Goal: Task Accomplishment & Management: Manage account settings

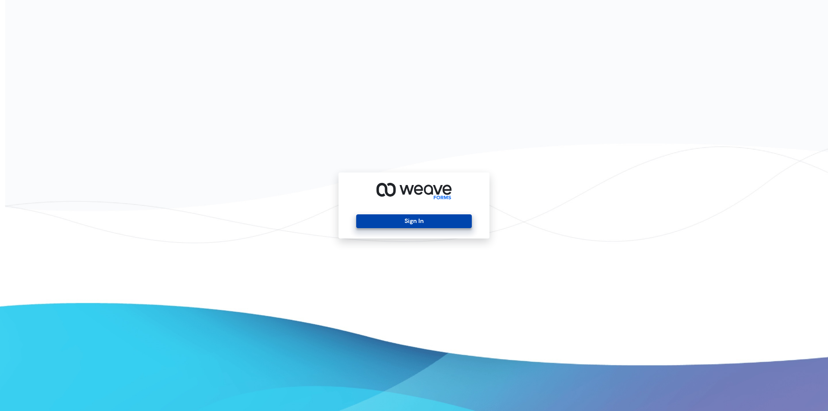
click at [402, 224] on button "Sign In" at bounding box center [413, 221] width 115 height 14
